Goal: Check status: Check status

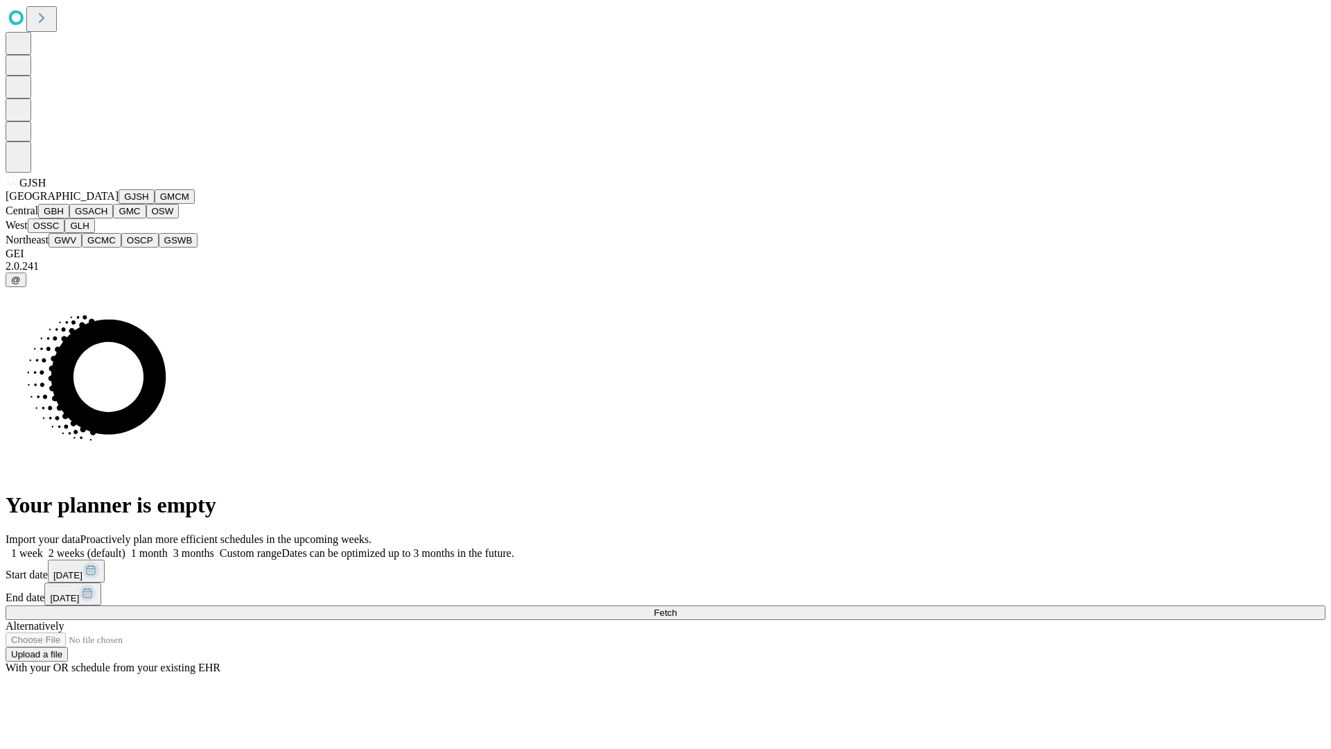
click at [119, 204] on button "GJSH" at bounding box center [137, 196] width 36 height 15
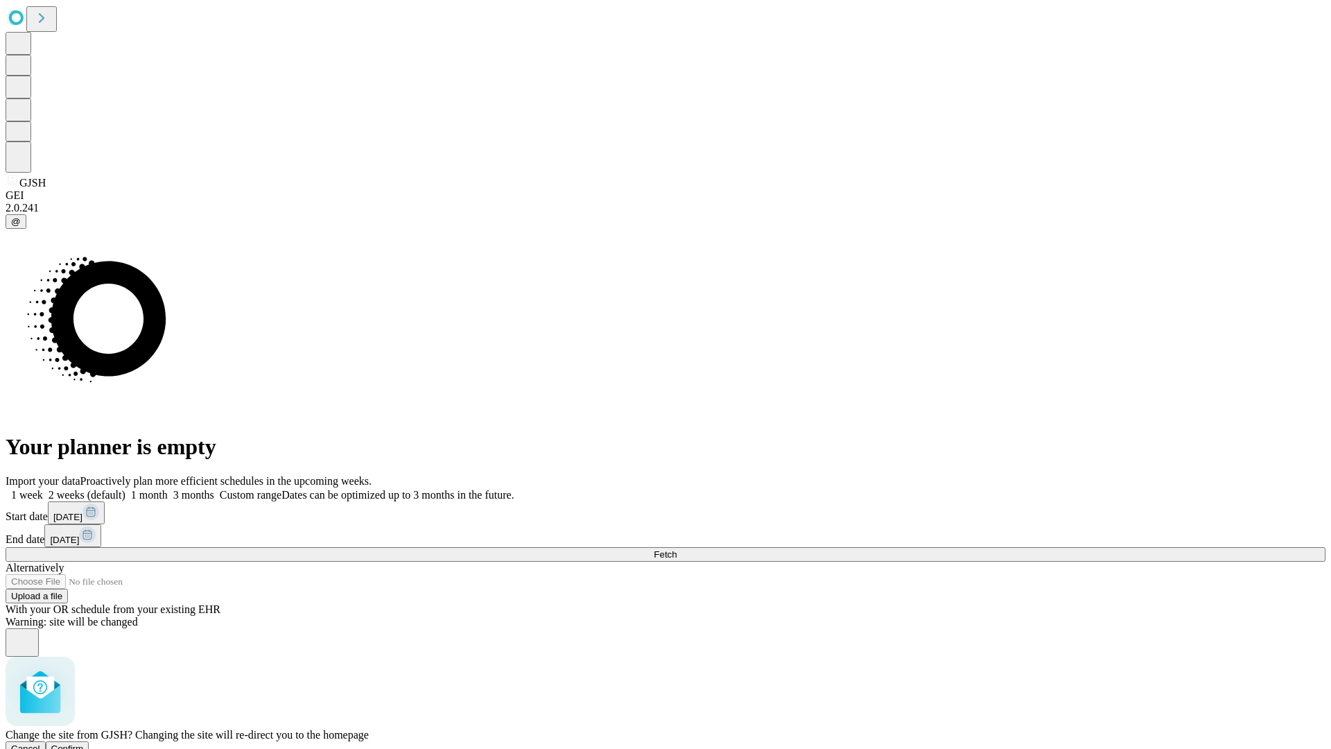
click at [84, 743] on span "Confirm" at bounding box center [67, 748] width 33 height 10
click at [126, 489] on label "2 weeks (default)" at bounding box center [84, 495] width 83 height 12
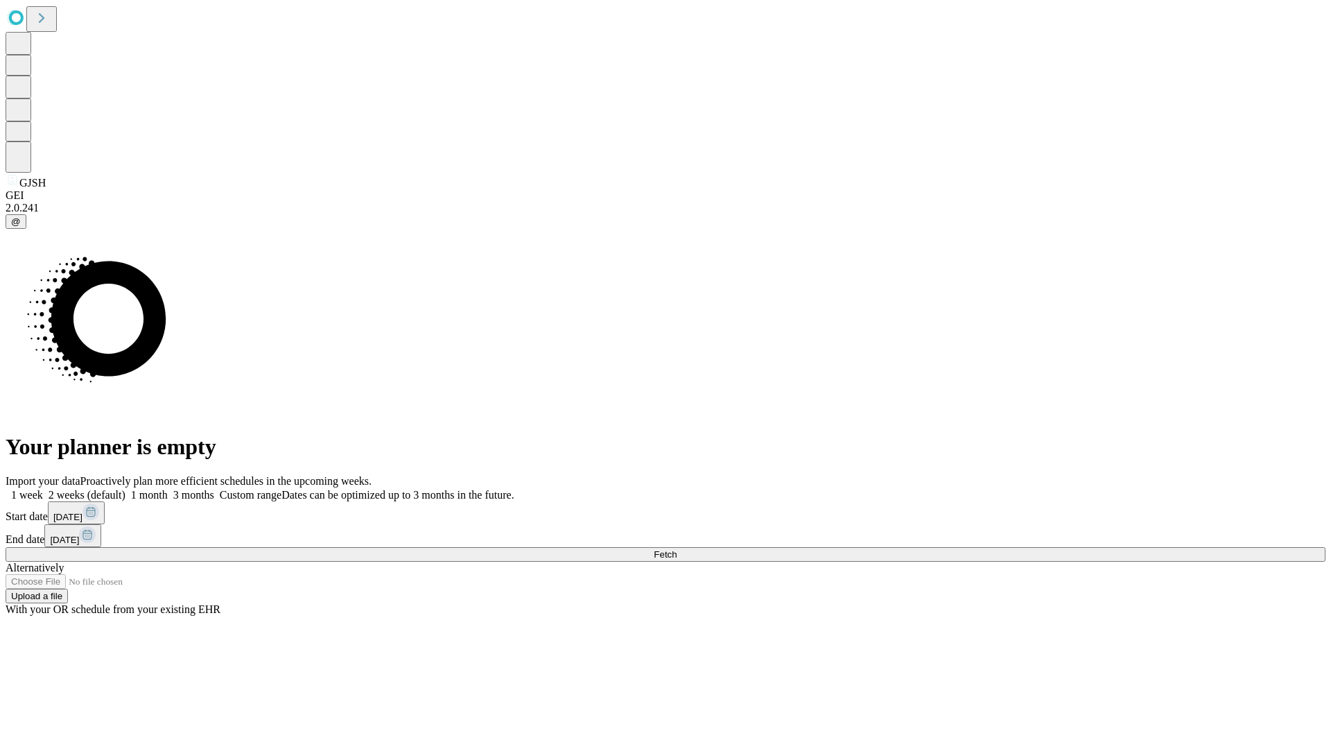
click at [677, 549] on span "Fetch" at bounding box center [665, 554] width 23 height 10
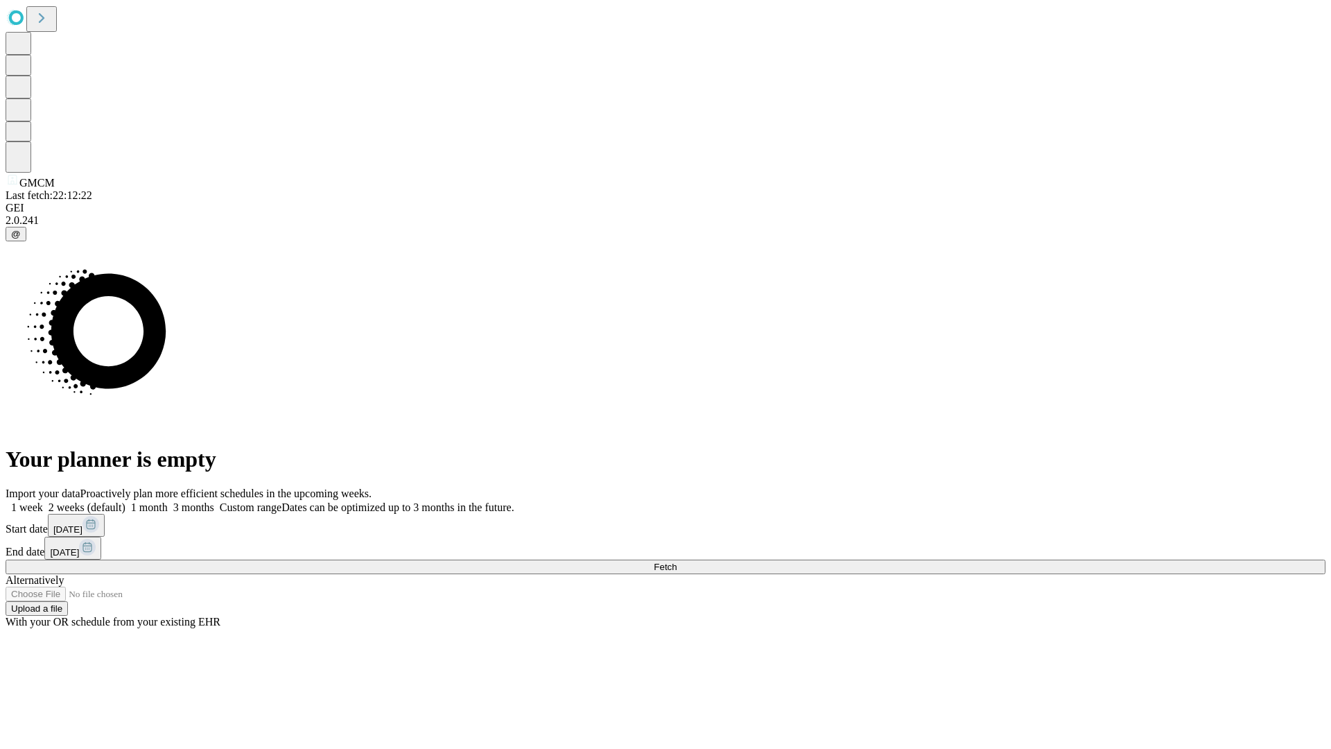
click at [126, 501] on label "2 weeks (default)" at bounding box center [84, 507] width 83 height 12
click at [677, 562] on span "Fetch" at bounding box center [665, 567] width 23 height 10
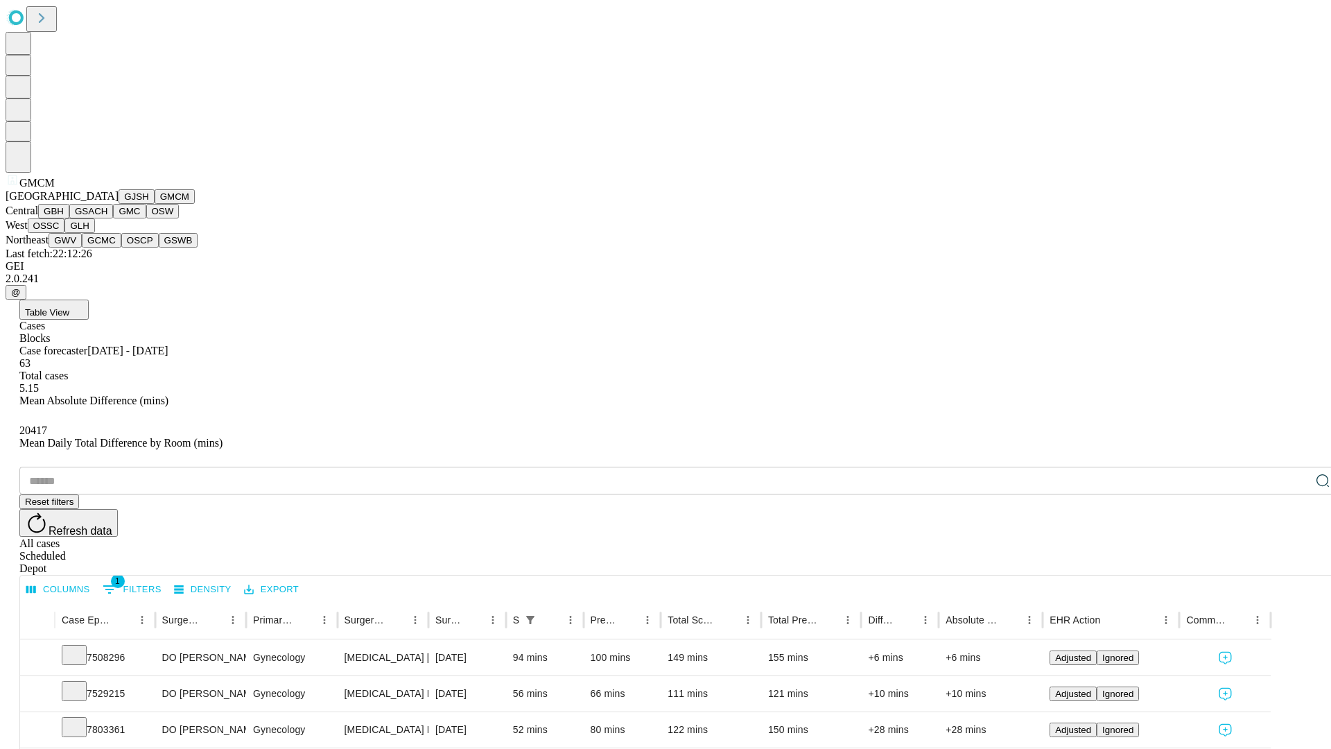
click at [69, 218] on button "GBH" at bounding box center [53, 211] width 31 height 15
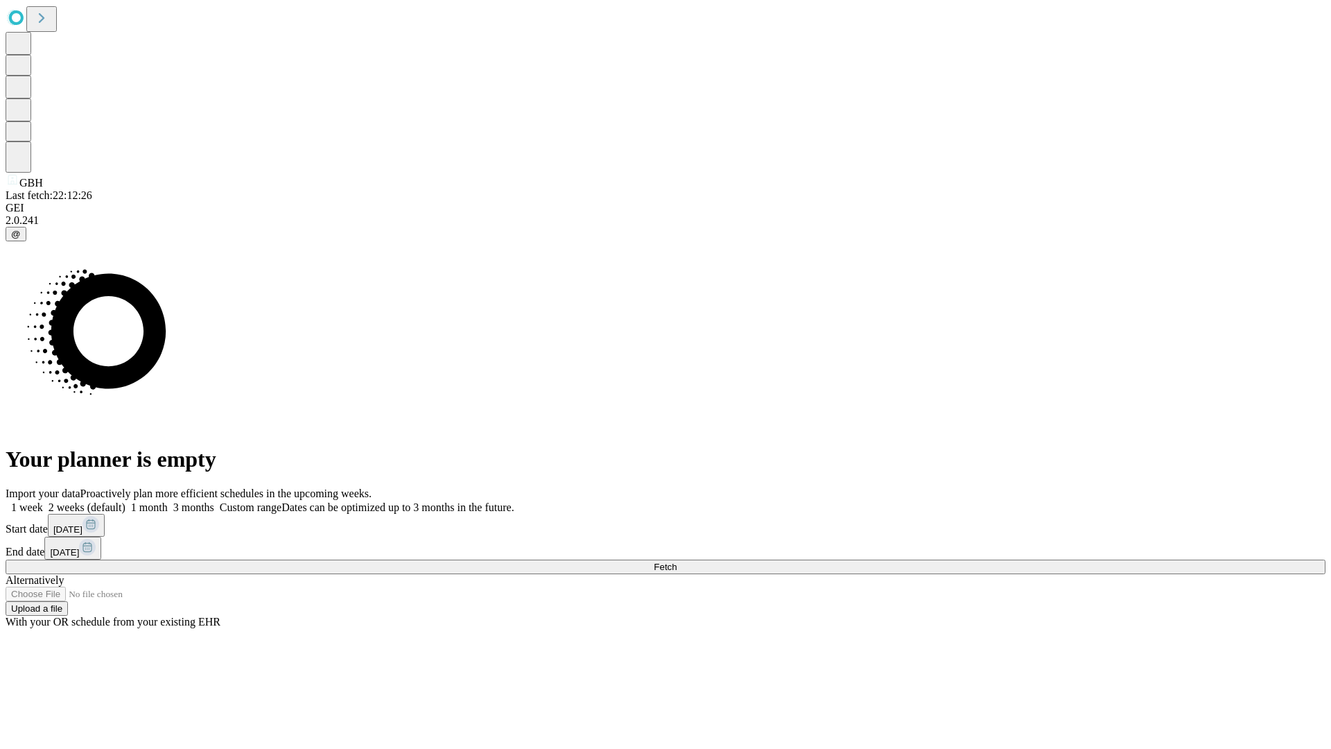
click at [126, 501] on label "2 weeks (default)" at bounding box center [84, 507] width 83 height 12
click at [677, 562] on span "Fetch" at bounding box center [665, 567] width 23 height 10
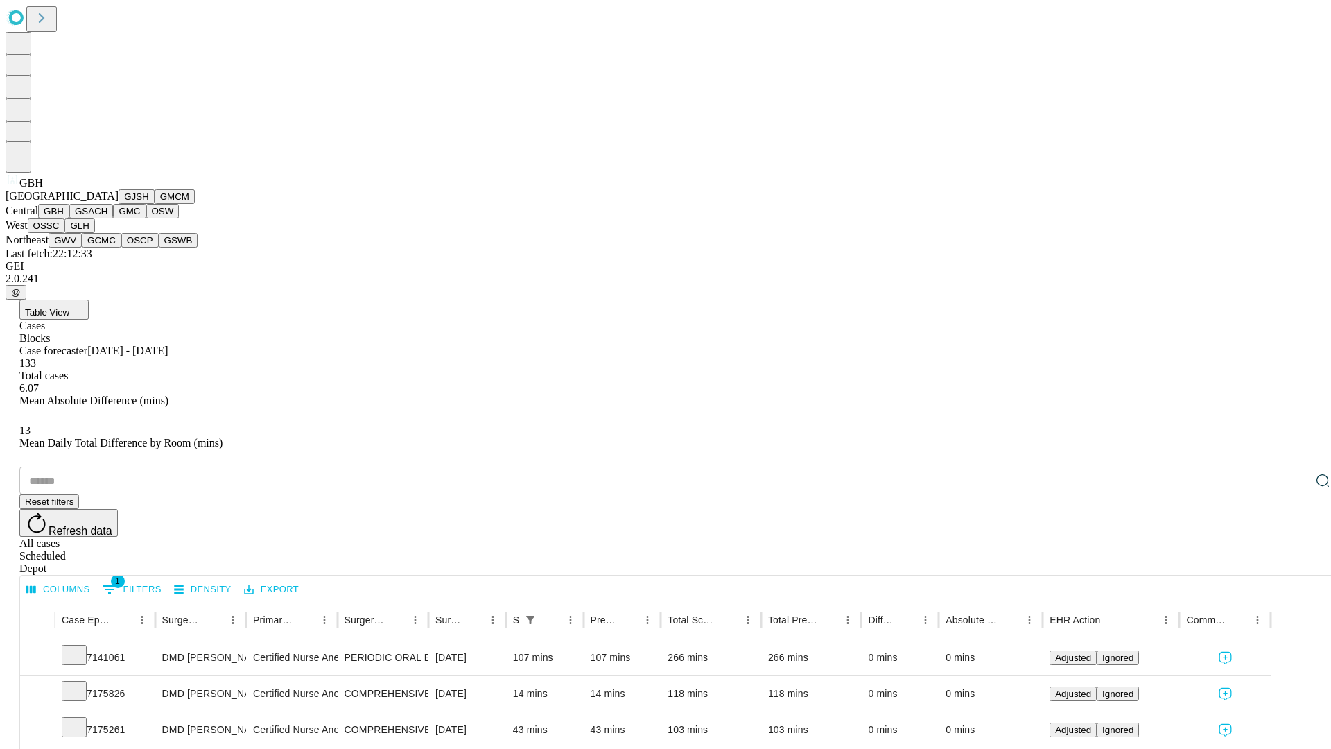
click at [107, 218] on button "GSACH" at bounding box center [91, 211] width 44 height 15
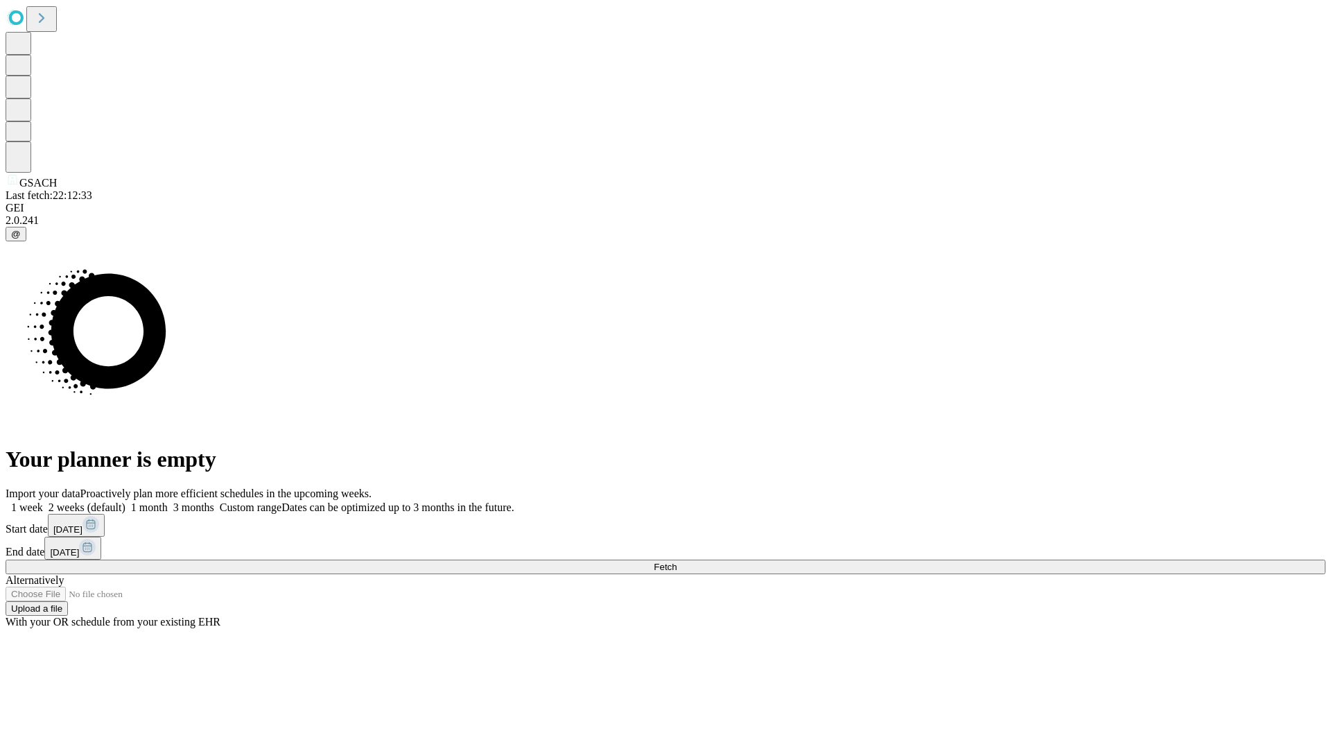
click at [126, 501] on label "2 weeks (default)" at bounding box center [84, 507] width 83 height 12
click at [677, 562] on span "Fetch" at bounding box center [665, 567] width 23 height 10
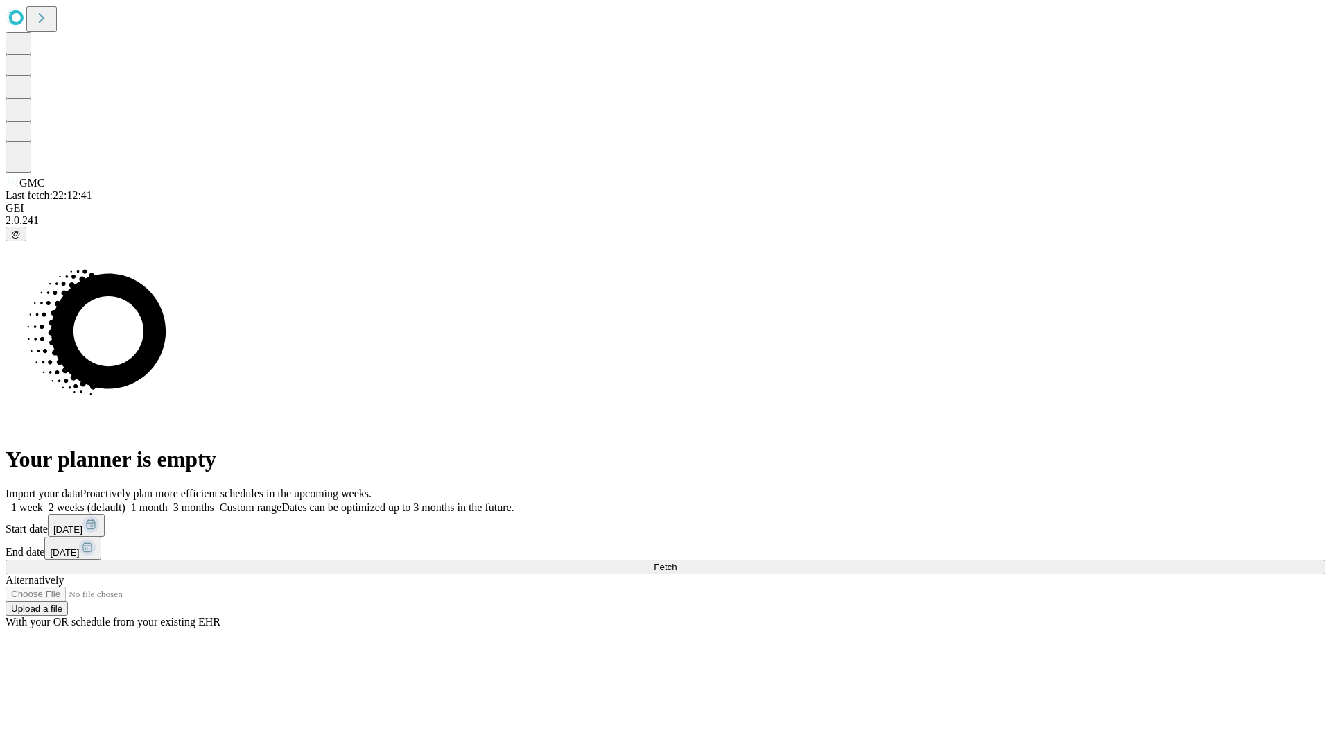
click at [126, 501] on label "2 weeks (default)" at bounding box center [84, 507] width 83 height 12
click at [677, 562] on span "Fetch" at bounding box center [665, 567] width 23 height 10
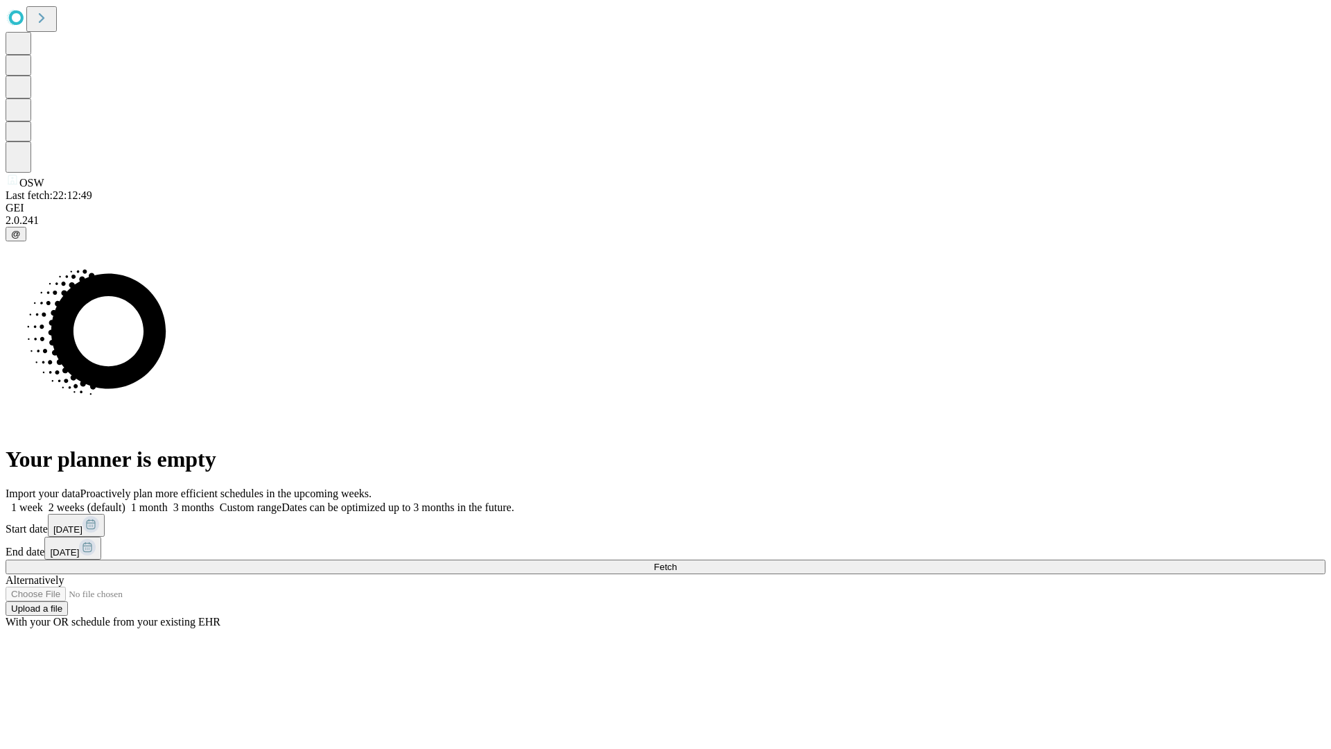
click at [126, 501] on label "2 weeks (default)" at bounding box center [84, 507] width 83 height 12
click at [677, 562] on span "Fetch" at bounding box center [665, 567] width 23 height 10
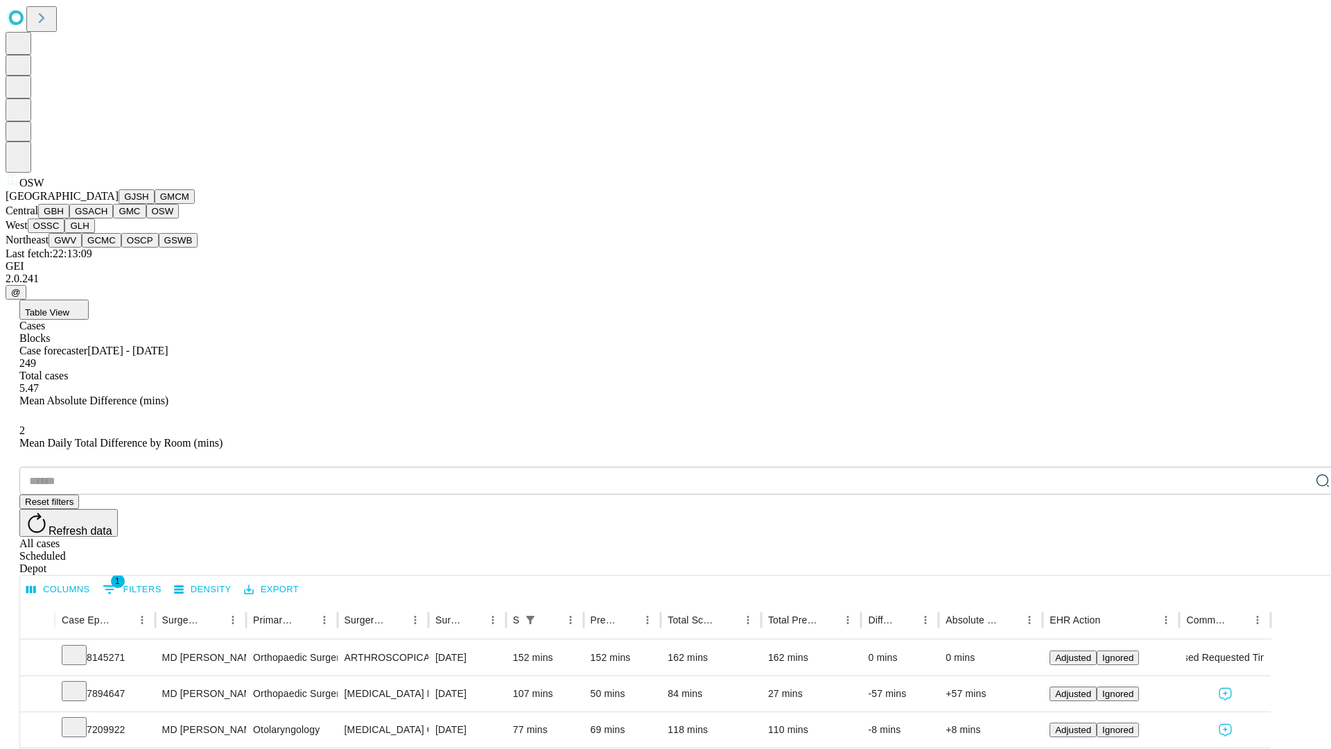
click at [65, 233] on button "OSSC" at bounding box center [46, 225] width 37 height 15
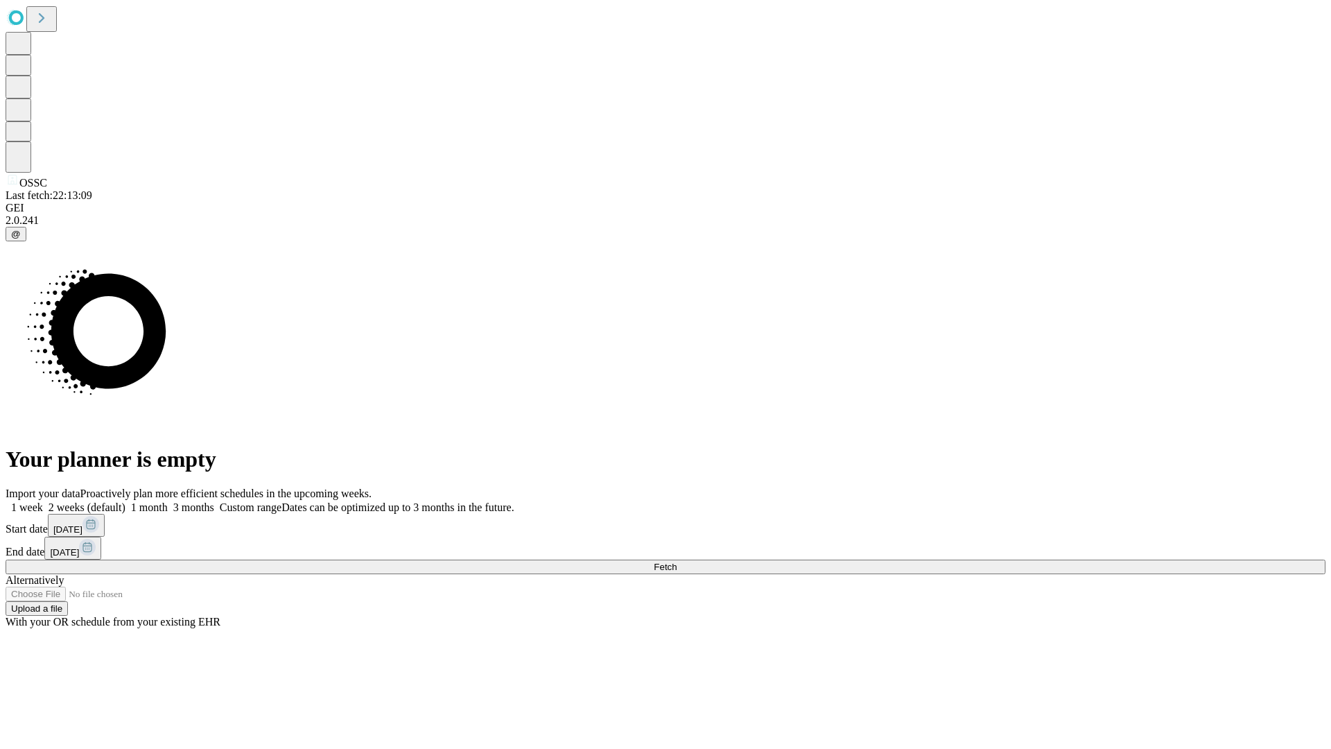
click at [126, 501] on label "2 weeks (default)" at bounding box center [84, 507] width 83 height 12
click at [677, 562] on span "Fetch" at bounding box center [665, 567] width 23 height 10
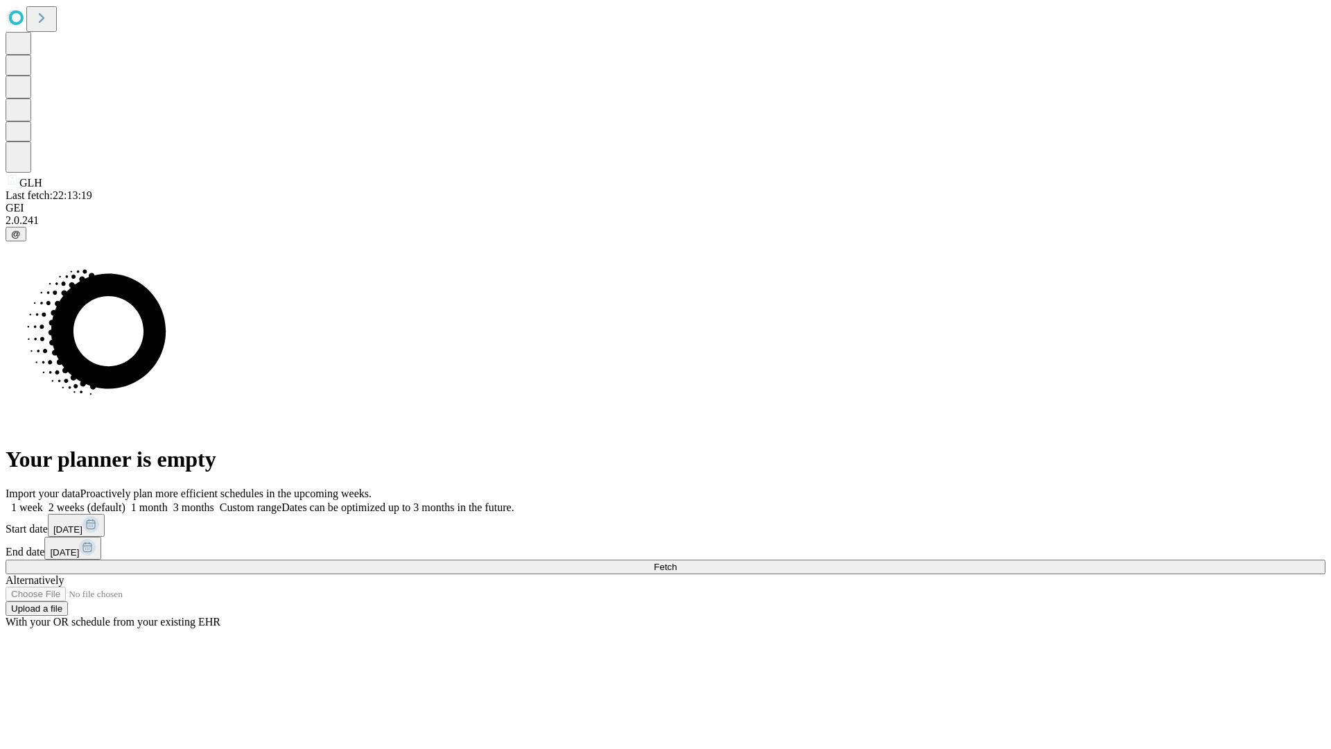
click at [126, 501] on label "2 weeks (default)" at bounding box center [84, 507] width 83 height 12
click at [677, 562] on span "Fetch" at bounding box center [665, 567] width 23 height 10
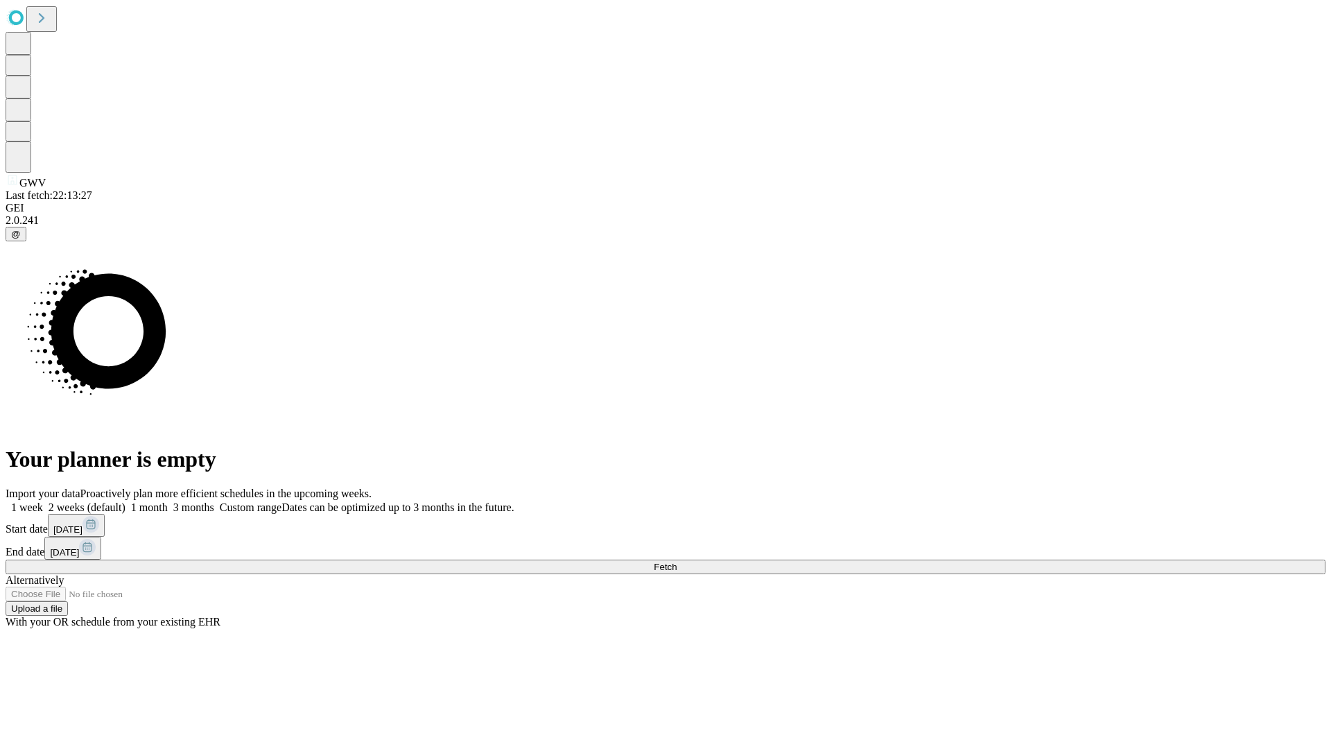
click at [677, 562] on span "Fetch" at bounding box center [665, 567] width 23 height 10
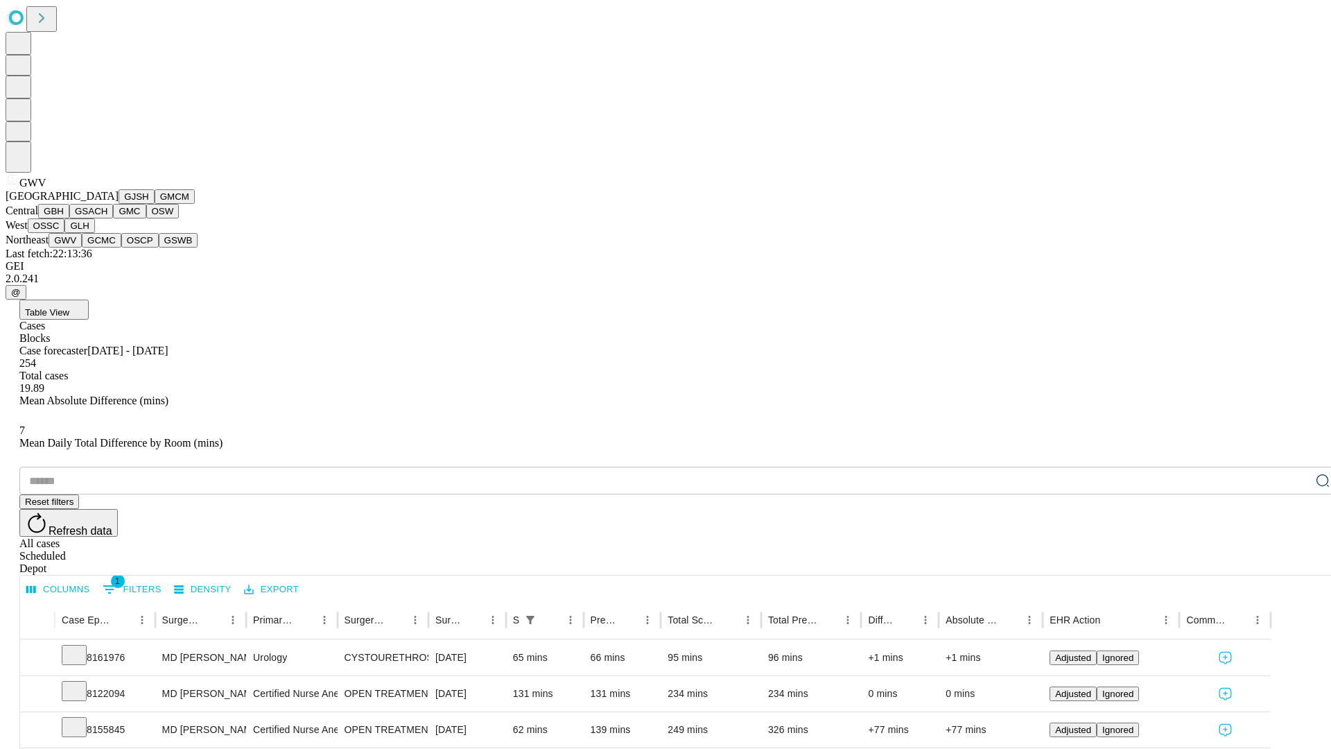
click at [107, 248] on button "GCMC" at bounding box center [102, 240] width 40 height 15
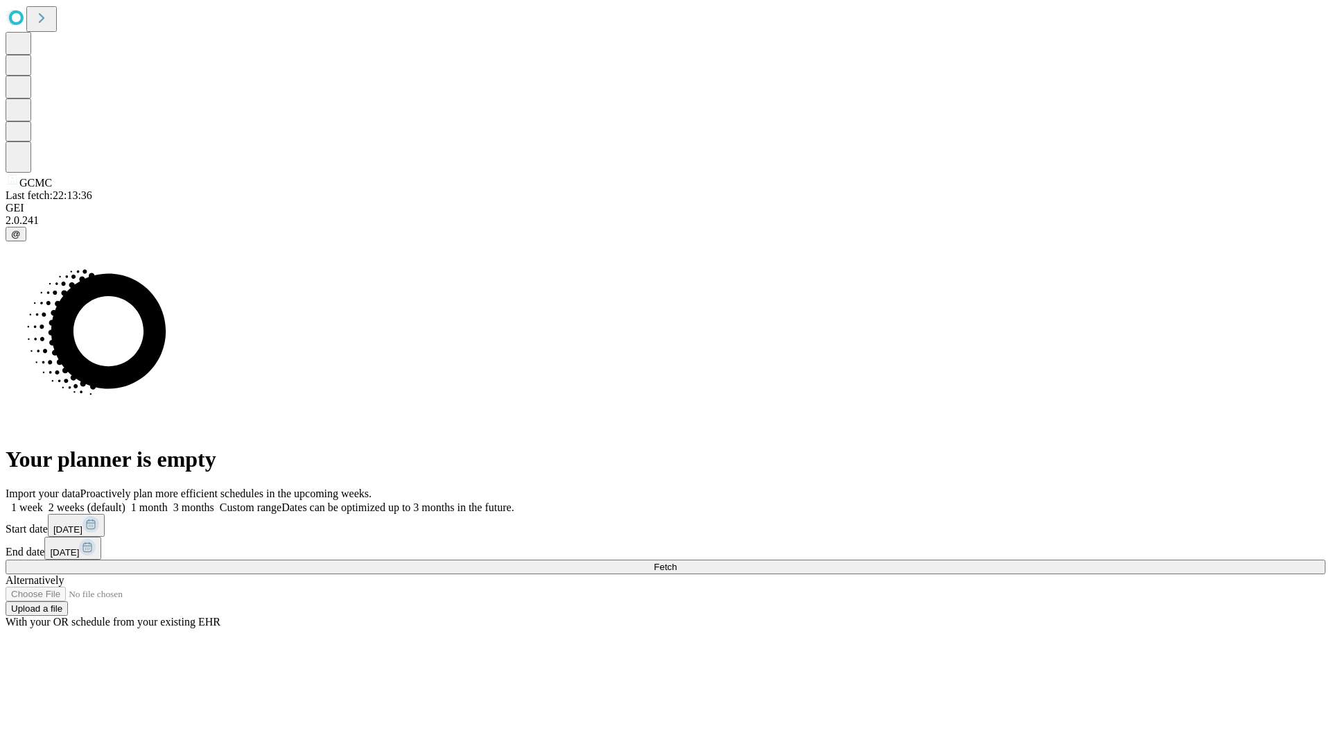
click at [126, 501] on label "2 weeks (default)" at bounding box center [84, 507] width 83 height 12
click at [677, 562] on span "Fetch" at bounding box center [665, 567] width 23 height 10
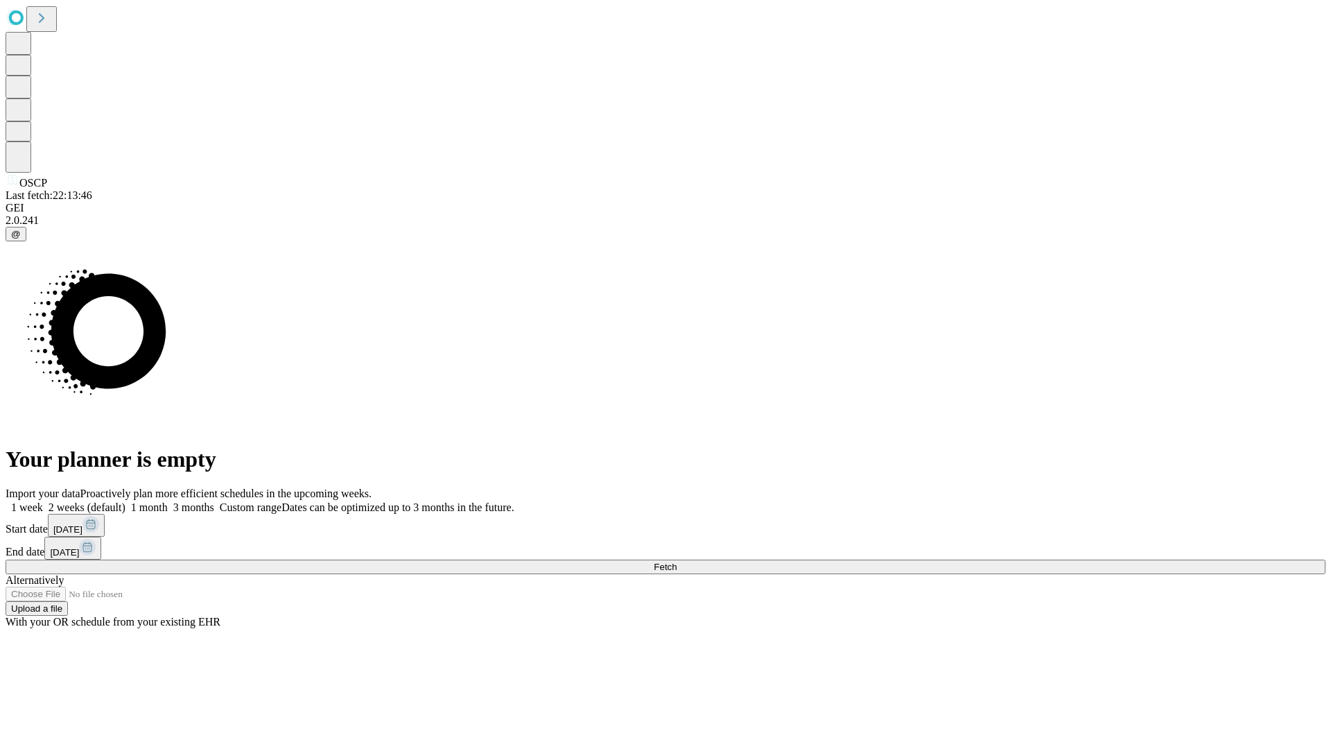
click at [126, 501] on label "2 weeks (default)" at bounding box center [84, 507] width 83 height 12
click at [677, 562] on span "Fetch" at bounding box center [665, 567] width 23 height 10
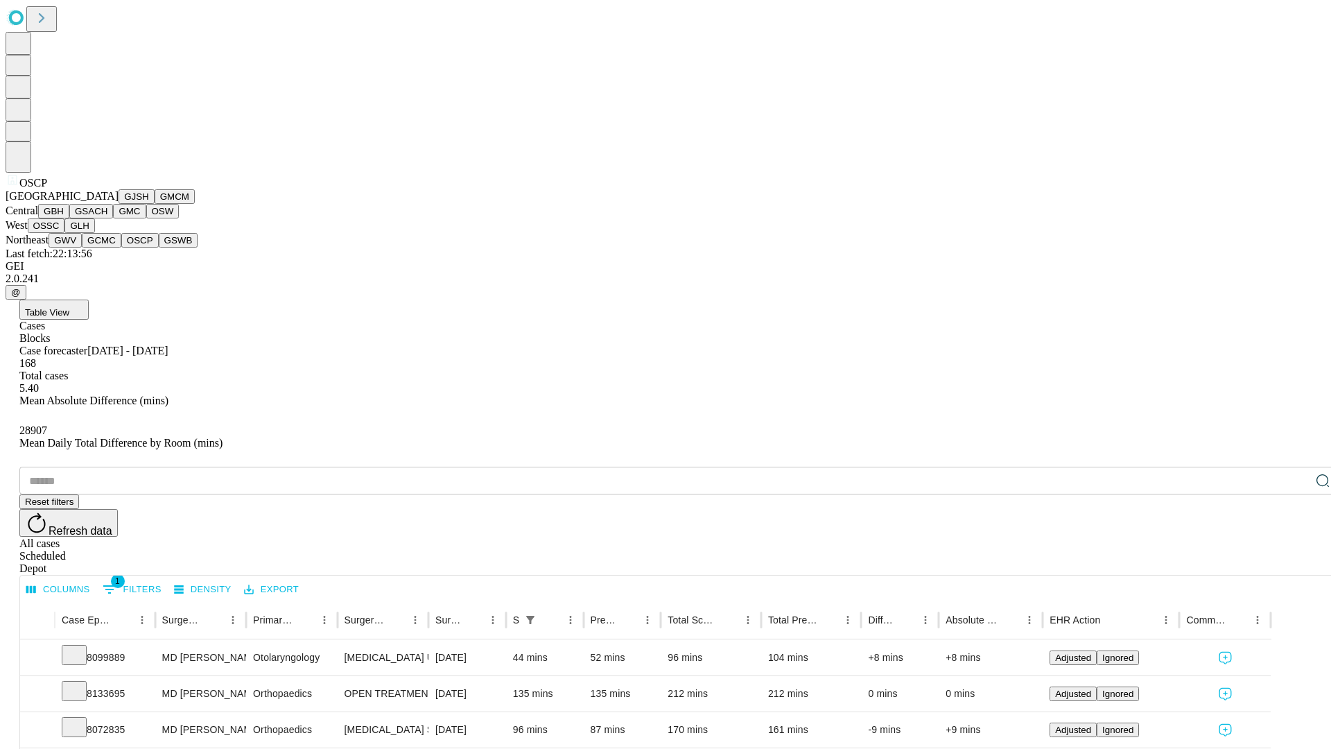
click at [159, 248] on button "GSWB" at bounding box center [179, 240] width 40 height 15
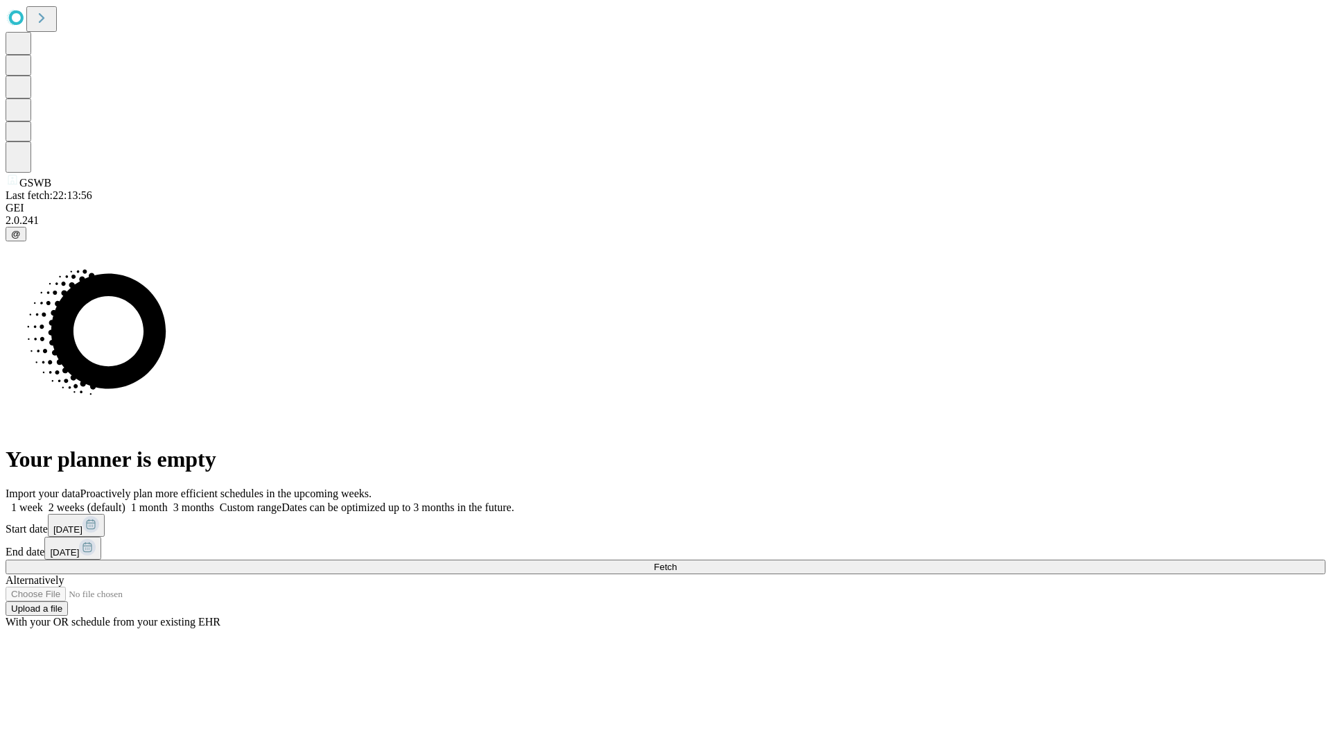
click at [677, 562] on span "Fetch" at bounding box center [665, 567] width 23 height 10
